Goal: Task Accomplishment & Management: Complete application form

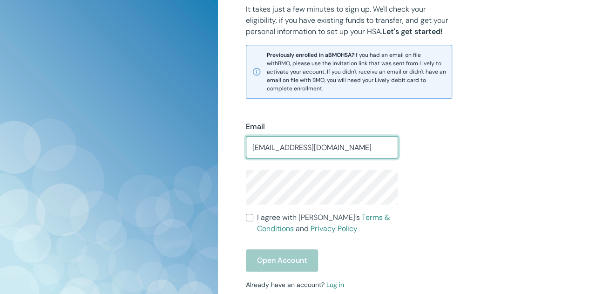
type input "[EMAIL_ADDRESS][DOMAIN_NAME]"
click at [336, 159] on form "Email [EMAIL_ADDRESS][DOMAIN_NAME] ​ I agree with Lively’s Terms & Conditions a…" at bounding box center [322, 196] width 152 height 150
click at [331, 154] on input "[EMAIL_ADDRESS][DOMAIN_NAME]" at bounding box center [322, 147] width 152 height 19
click at [249, 221] on input "I agree with Lively’s Terms & Conditions and Privacy Policy" at bounding box center [249, 217] width 7 height 7
checkbox input "true"
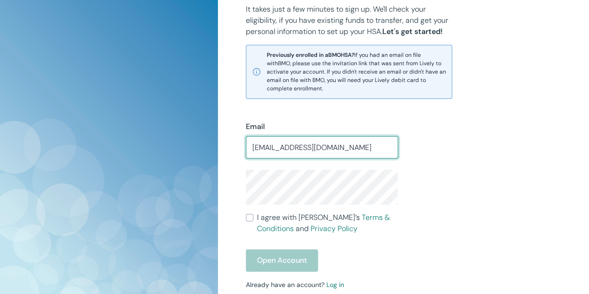
click at [406, 51] on span "Previously enrolled in a BMO HSA? If you had an email on file with BMO , please…" at bounding box center [356, 72] width 179 height 42
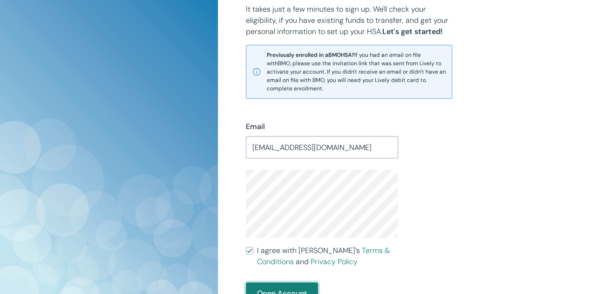
click at [287, 288] on button "Open Account" at bounding box center [282, 293] width 72 height 22
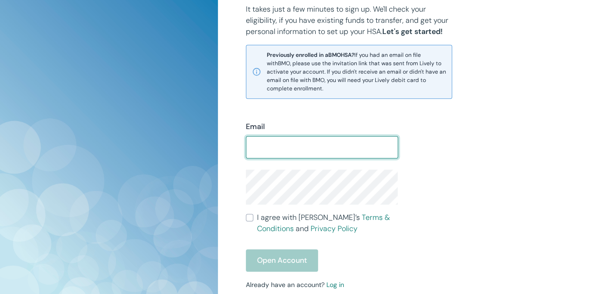
click at [320, 141] on input "Email" at bounding box center [322, 147] width 152 height 19
type input "[EMAIL_ADDRESS][DOMAIN_NAME]"
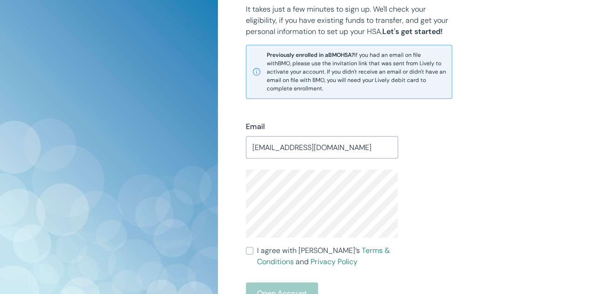
click at [254, 249] on label "I agree with Lively’s Terms & Conditions and Privacy Policy" at bounding box center [322, 256] width 152 height 22
click at [253, 249] on input "I agree with Lively’s Terms & Conditions and Privacy Policy" at bounding box center [249, 250] width 7 height 7
checkbox input "true"
click at [270, 288] on button "Open Account" at bounding box center [282, 293] width 72 height 22
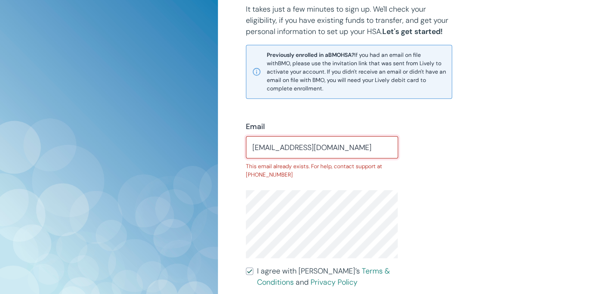
click at [282, 147] on input "[EMAIL_ADDRESS][DOMAIN_NAME]" at bounding box center [322, 147] width 152 height 19
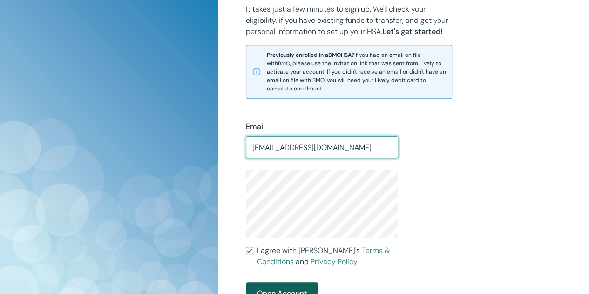
type input "[EMAIL_ADDRESS][DOMAIN_NAME]"
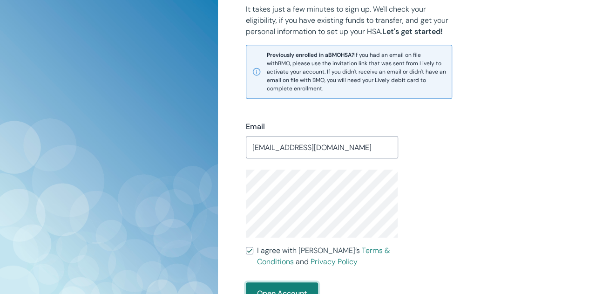
click at [290, 285] on button "Open Account" at bounding box center [282, 293] width 72 height 22
click at [232, 51] on div "BMO Health Savings Account, delivered by Lively BMO is working with Lively to h…" at bounding box center [403, 124] width 371 height 645
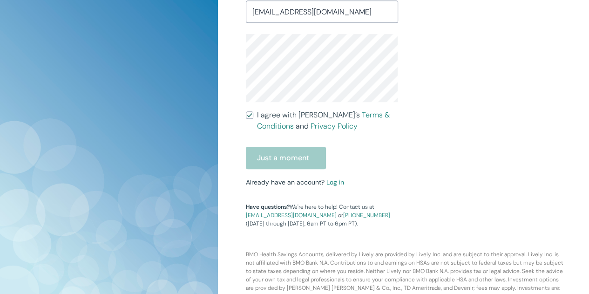
scroll to position [332, 0]
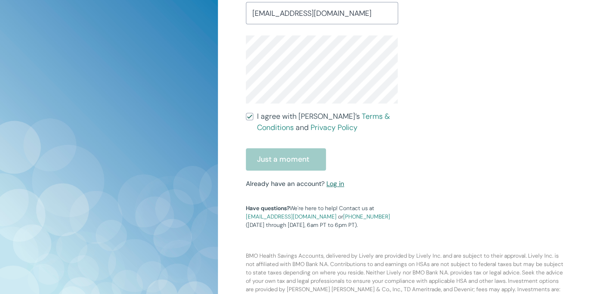
click at [334, 185] on link "Log in" at bounding box center [335, 183] width 18 height 8
